Goal: Manage account settings

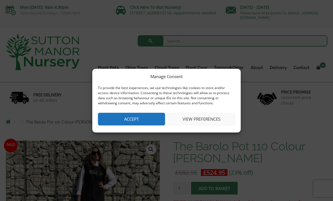
click at [200, 123] on button "View preferences" at bounding box center [201, 119] width 67 height 13
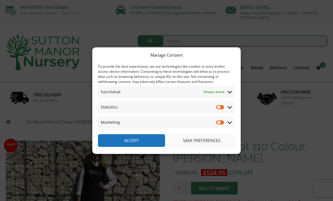
click at [221, 107] on input "Statistics" at bounding box center [220, 107] width 8 height 6
checkbox input "true"
click at [223, 122] on input "Marketing" at bounding box center [220, 123] width 8 height 6
checkbox input "true"
click at [219, 108] on input "Statistics" at bounding box center [220, 107] width 8 height 6
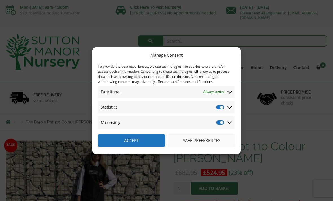
checkbox input "false"
click at [220, 125] on input "Marketing" at bounding box center [220, 123] width 8 height 6
checkbox input "false"
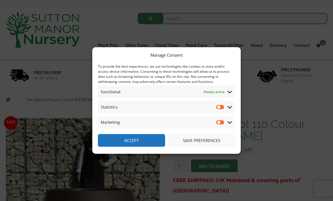
scroll to position [29, 0]
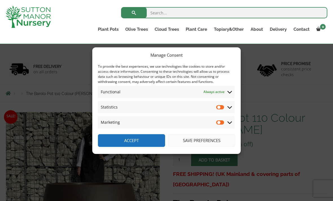
click at [194, 147] on button "Save preferences" at bounding box center [201, 140] width 67 height 13
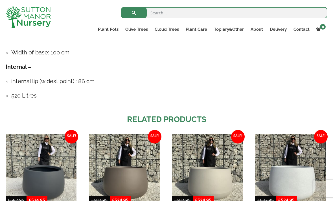
scroll to position [362, 0]
